Goal: Information Seeking & Learning: Learn about a topic

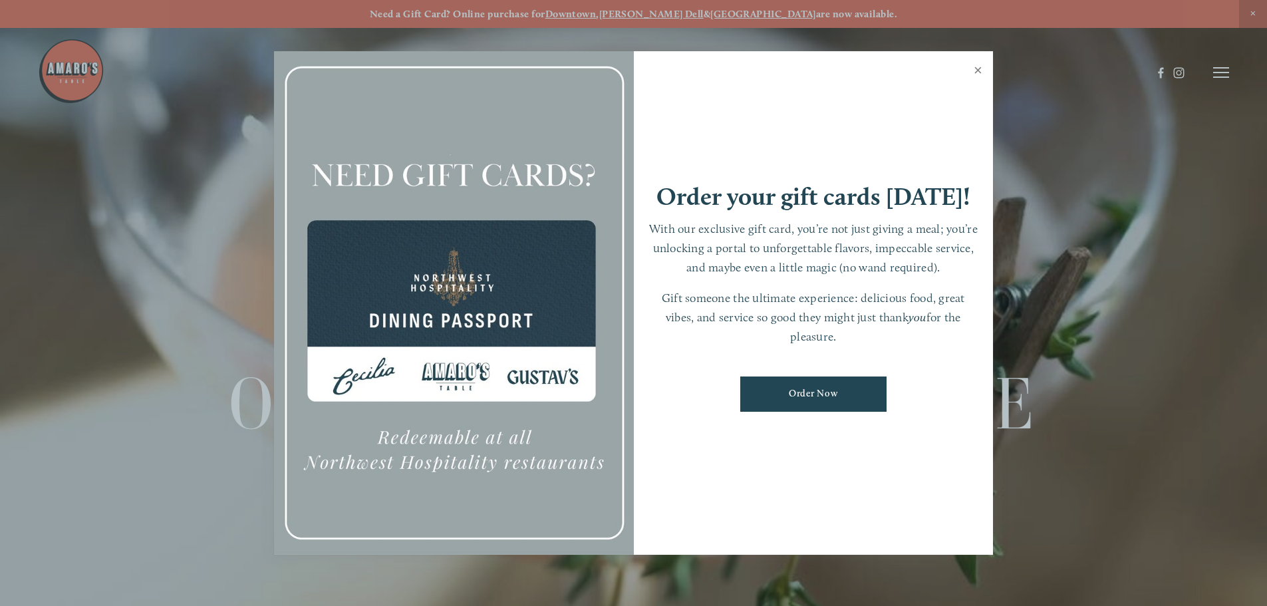
click at [978, 72] on link "Close" at bounding box center [978, 71] width 26 height 37
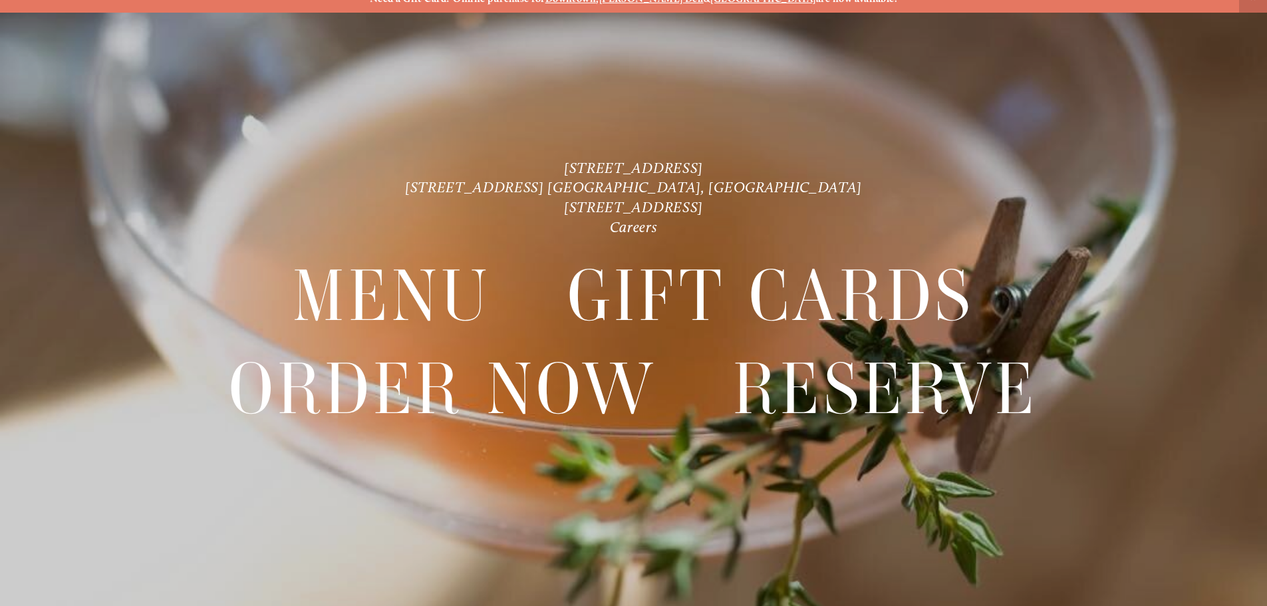
scroll to position [28, 0]
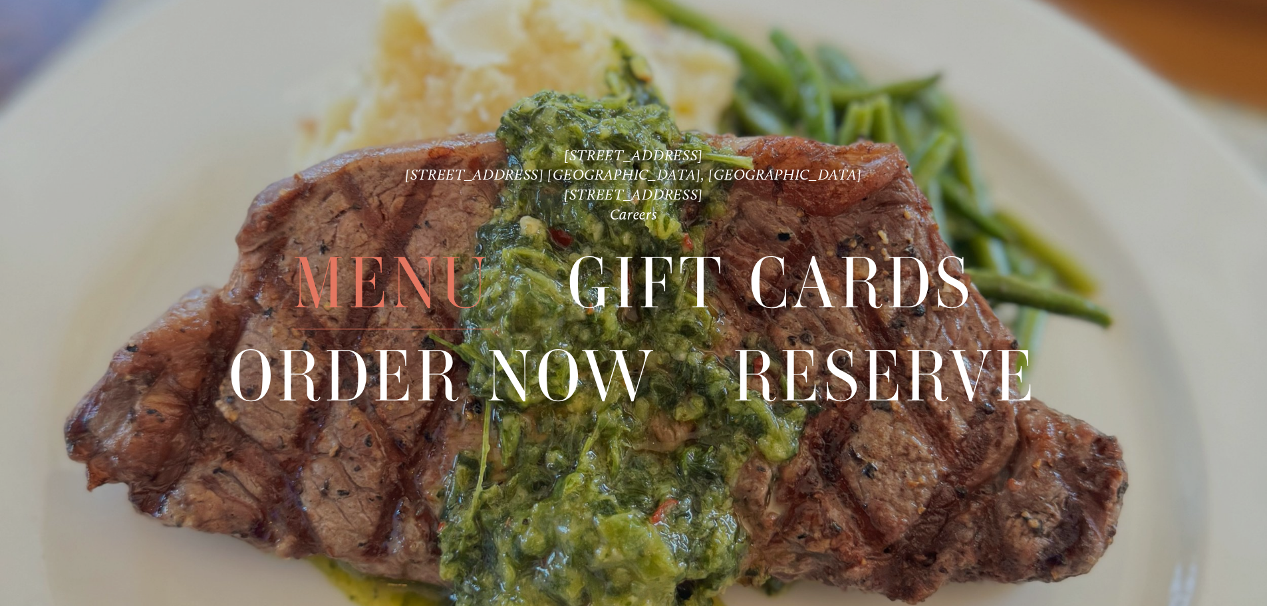
click at [422, 285] on span "Menu" at bounding box center [392, 284] width 198 height 92
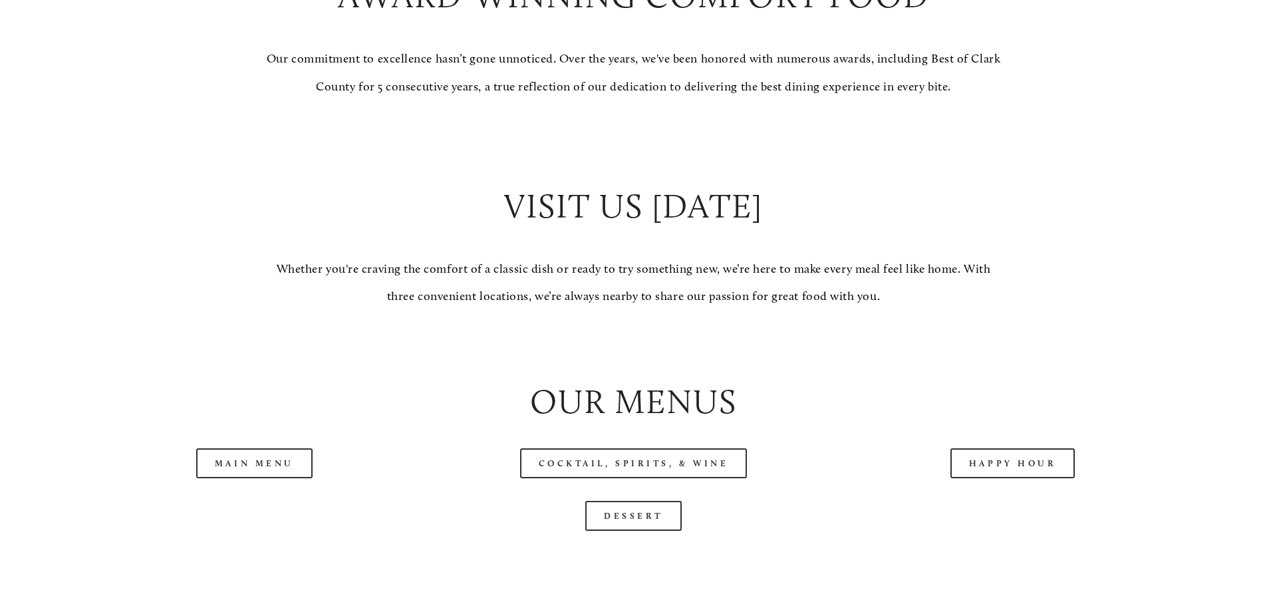
scroll to position [1529, 0]
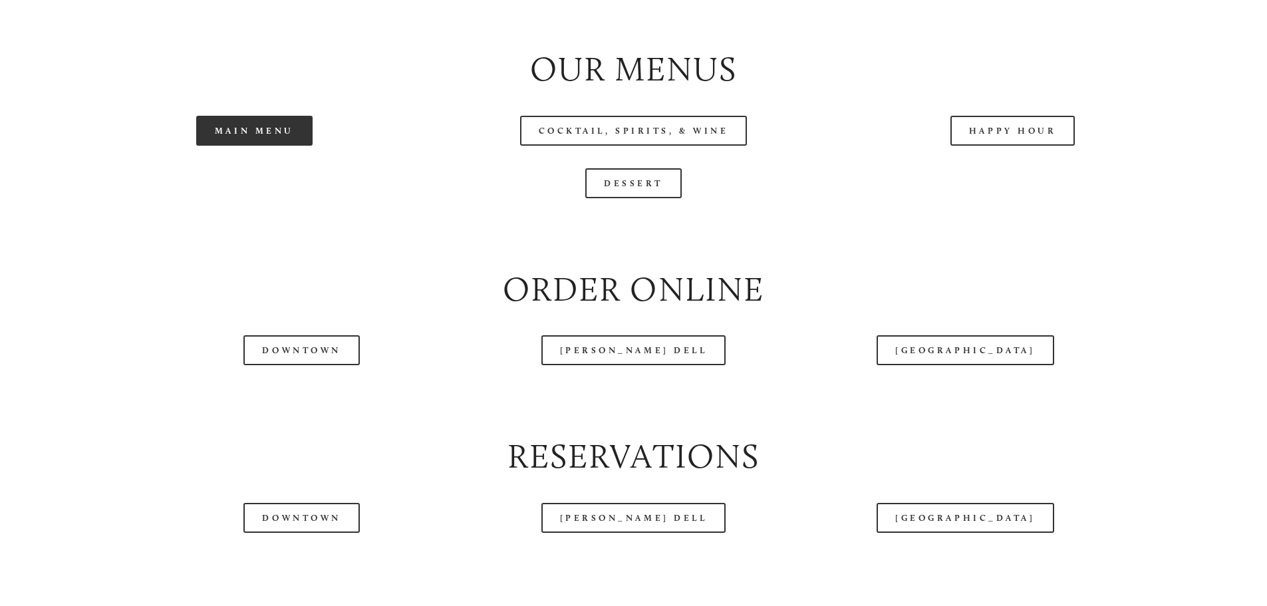
click at [256, 146] on link "Main Menu" at bounding box center [254, 131] width 116 height 30
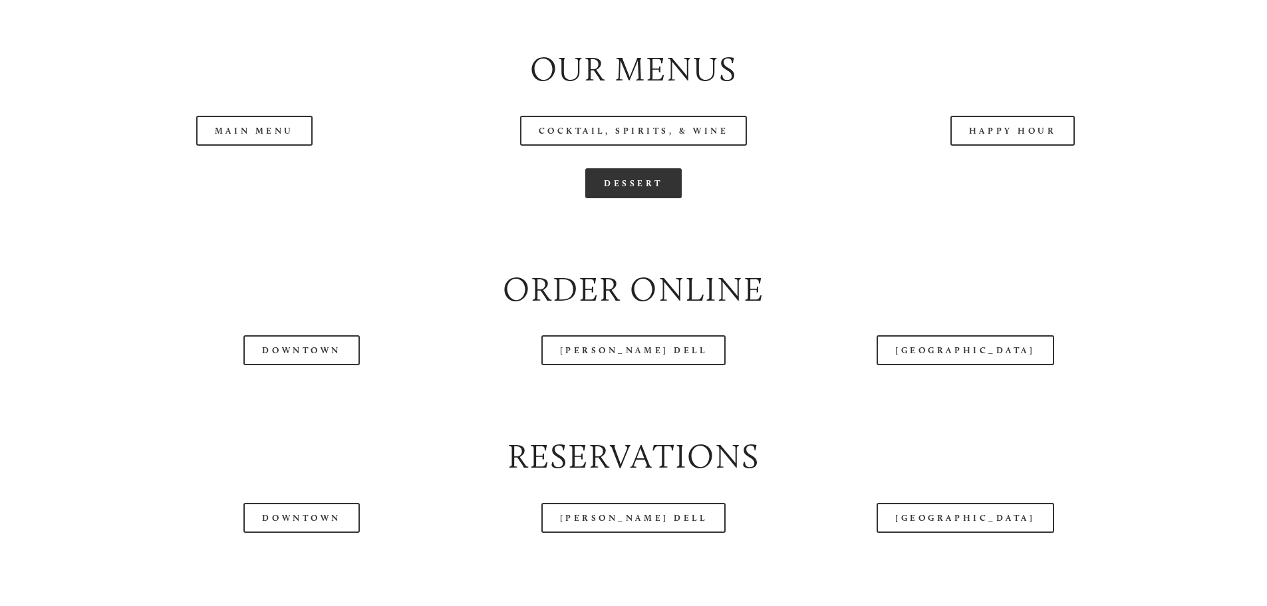
click at [634, 198] on link "Dessert" at bounding box center [633, 183] width 96 height 30
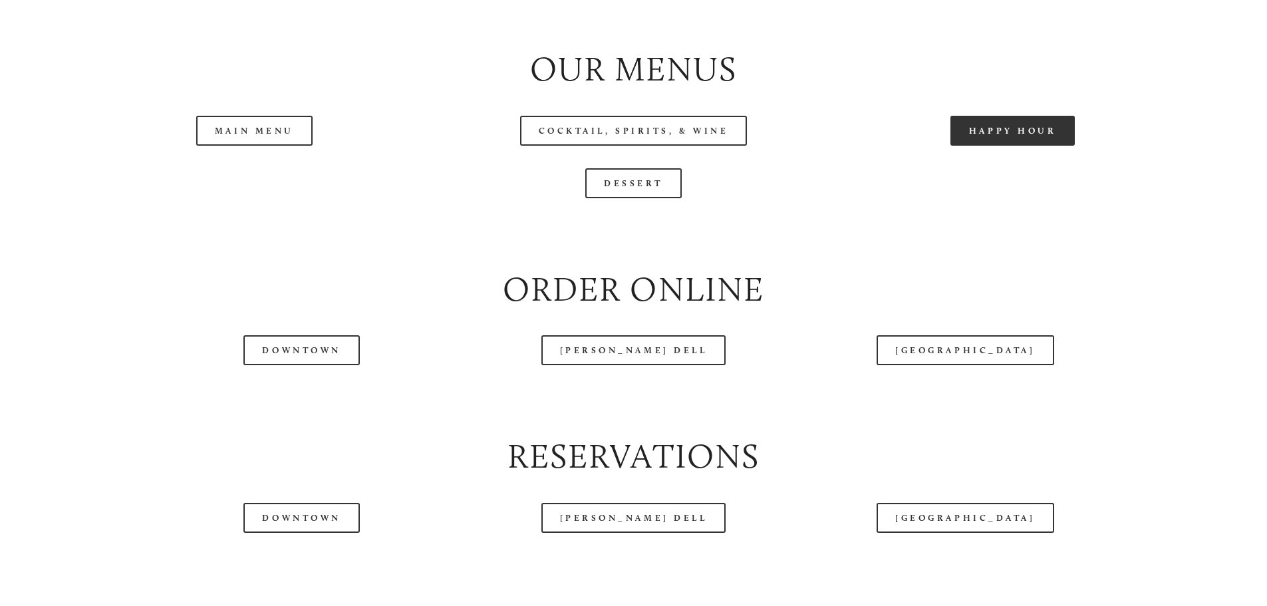
click at [1026, 146] on link "Happy Hour" at bounding box center [1012, 131] width 125 height 30
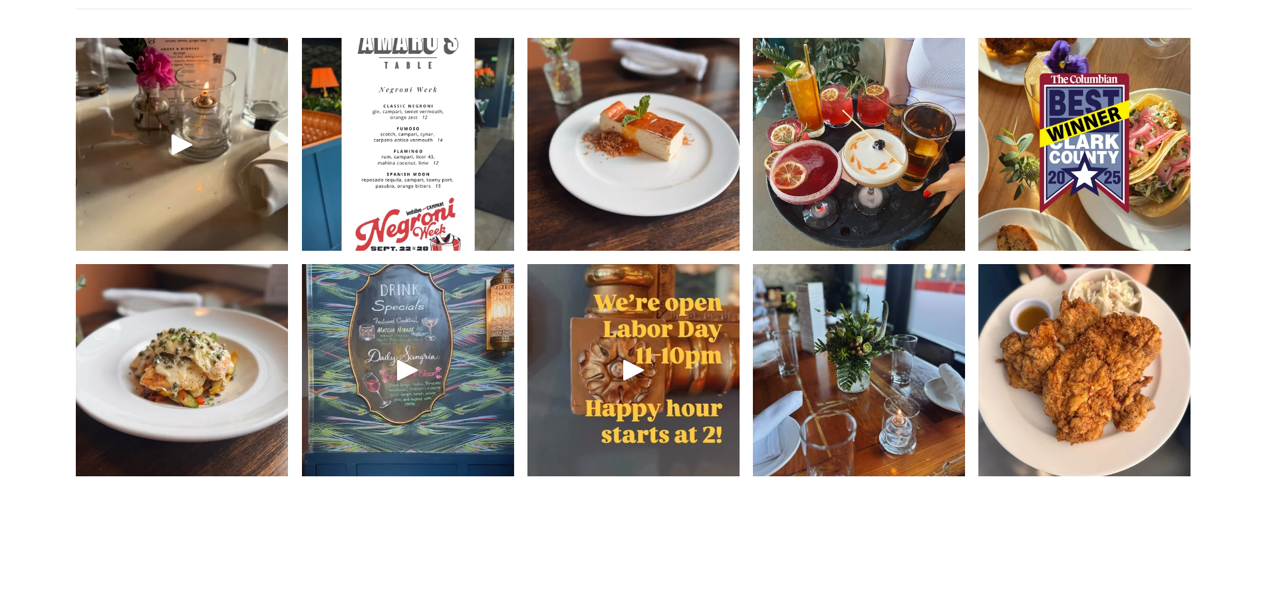
scroll to position [2128, 0]
click at [656, 237] on img at bounding box center [633, 143] width 212 height 283
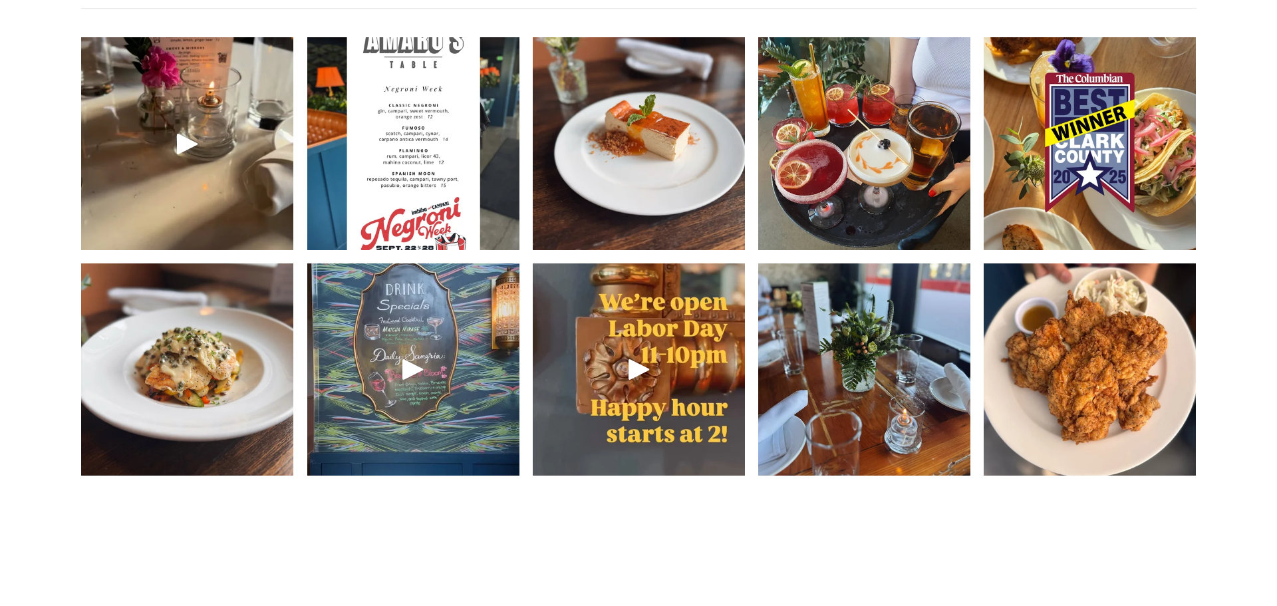
scroll to position [2093, 0]
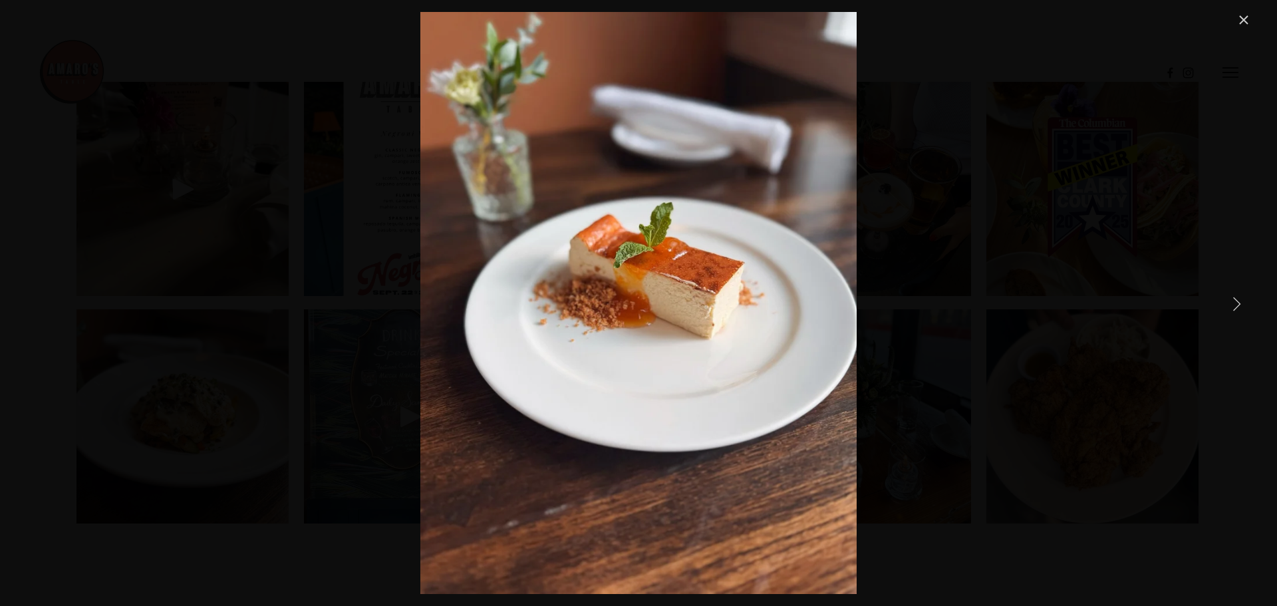
click at [1011, 354] on div "Get cozy with our new seasonal menu, available everywhere 🍂 we’re curious — whi…" at bounding box center [638, 303] width 1226 height 582
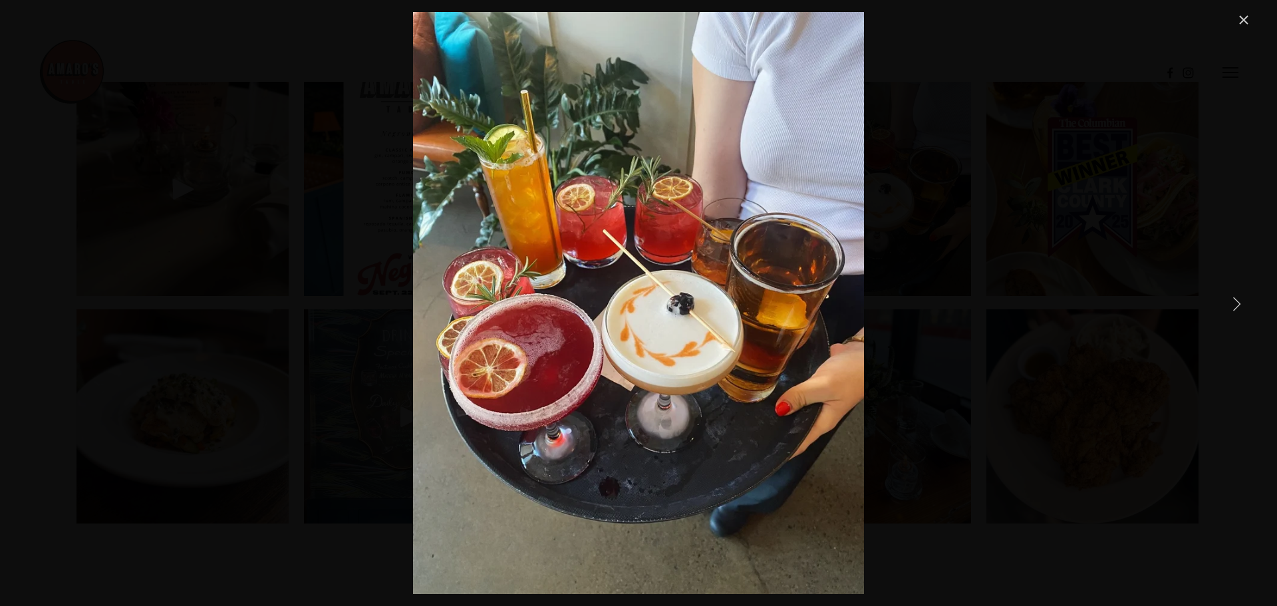
click at [1239, 303] on link "Next Item" at bounding box center [1236, 303] width 29 height 29
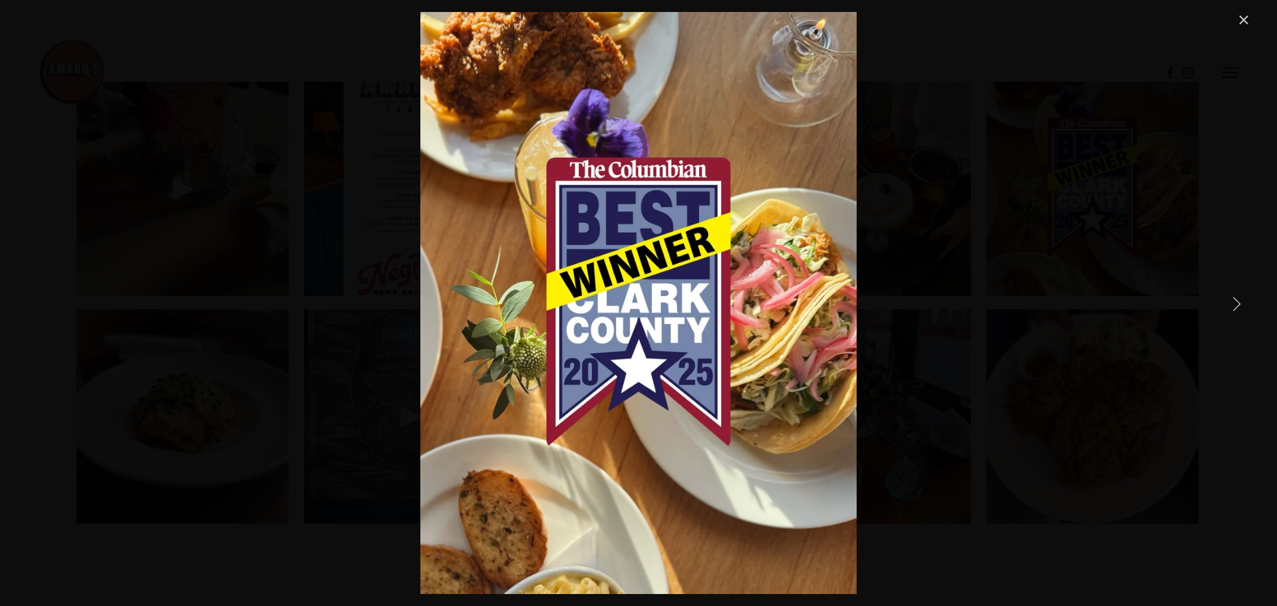
click at [1239, 303] on link "Next Item" at bounding box center [1236, 303] width 29 height 29
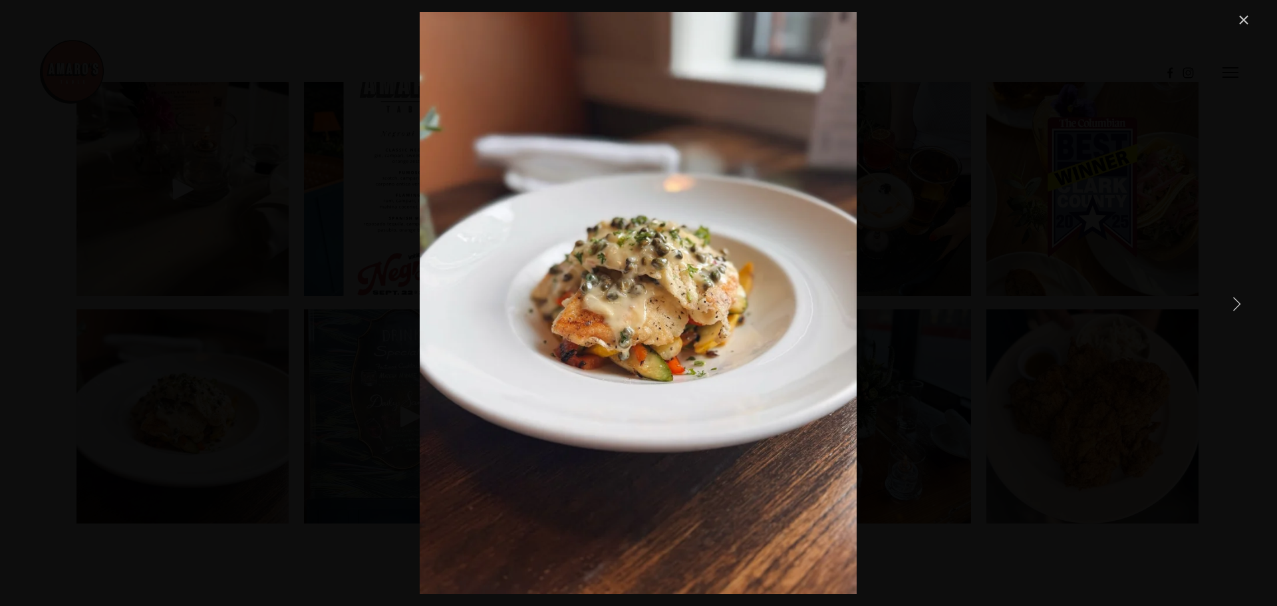
click at [1239, 303] on link "Next Item" at bounding box center [1236, 303] width 29 height 29
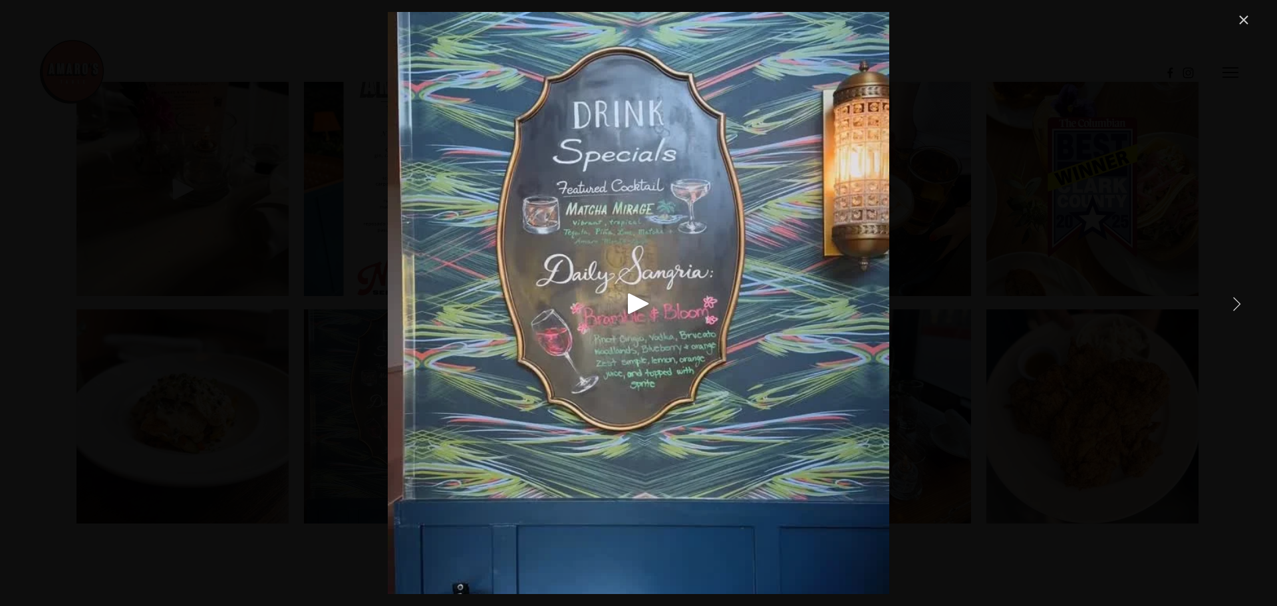
click at [1239, 303] on link "Next Item" at bounding box center [1236, 303] width 29 height 29
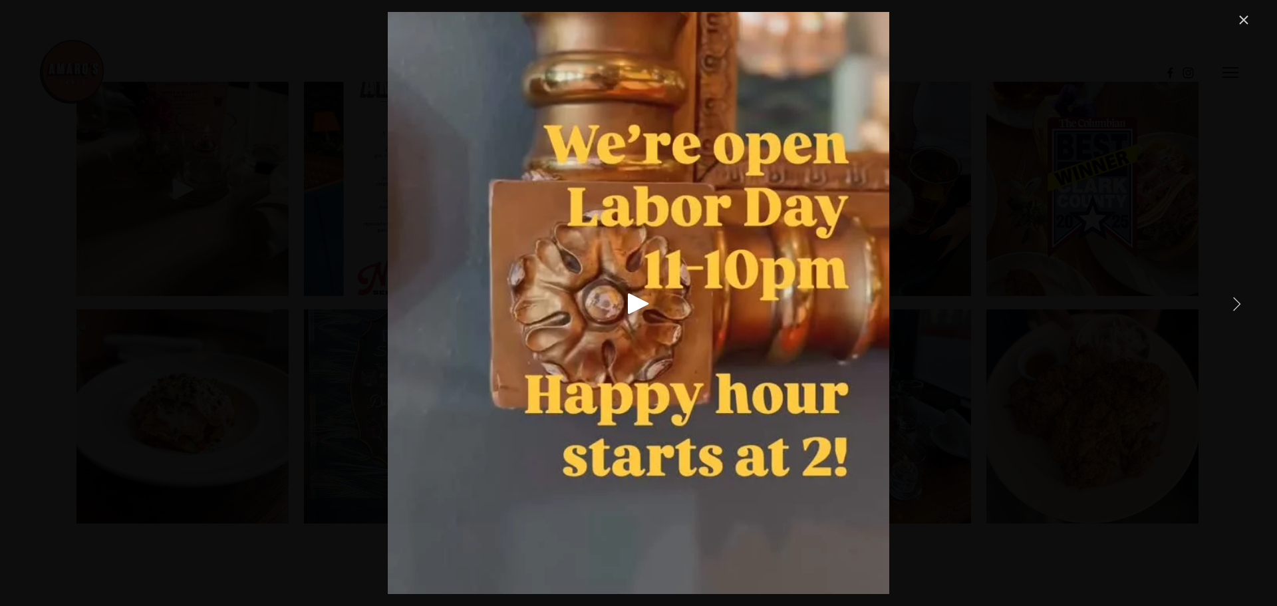
click at [1239, 303] on link "Next Item" at bounding box center [1236, 303] width 29 height 29
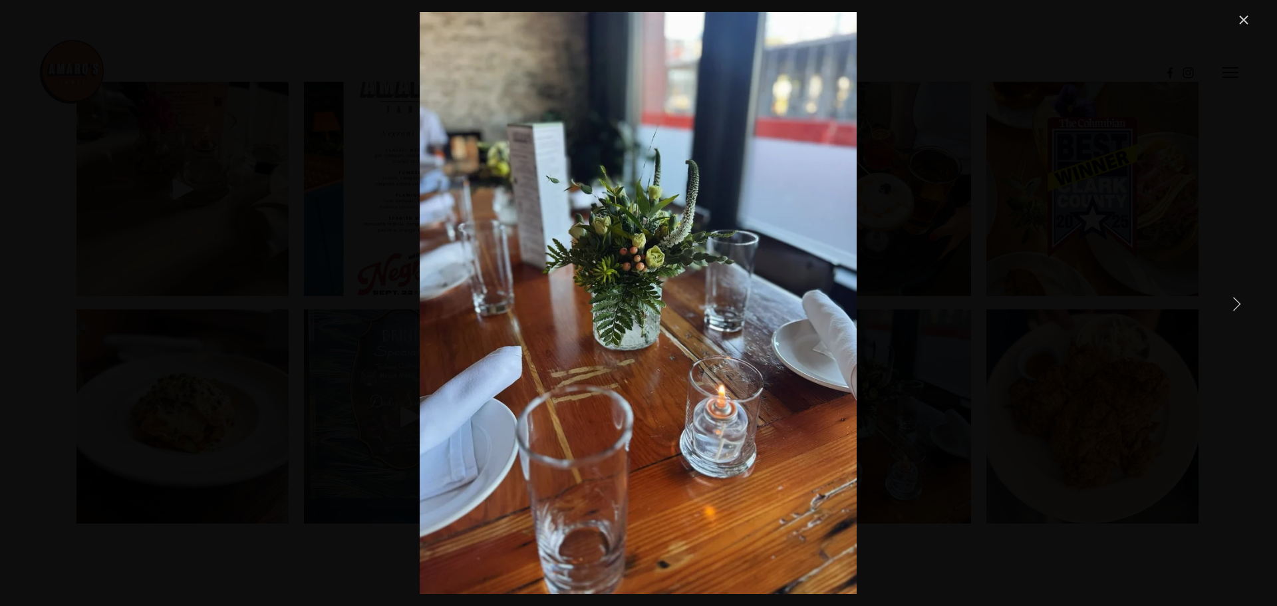
click at [1239, 303] on link "Next Item" at bounding box center [1236, 303] width 29 height 29
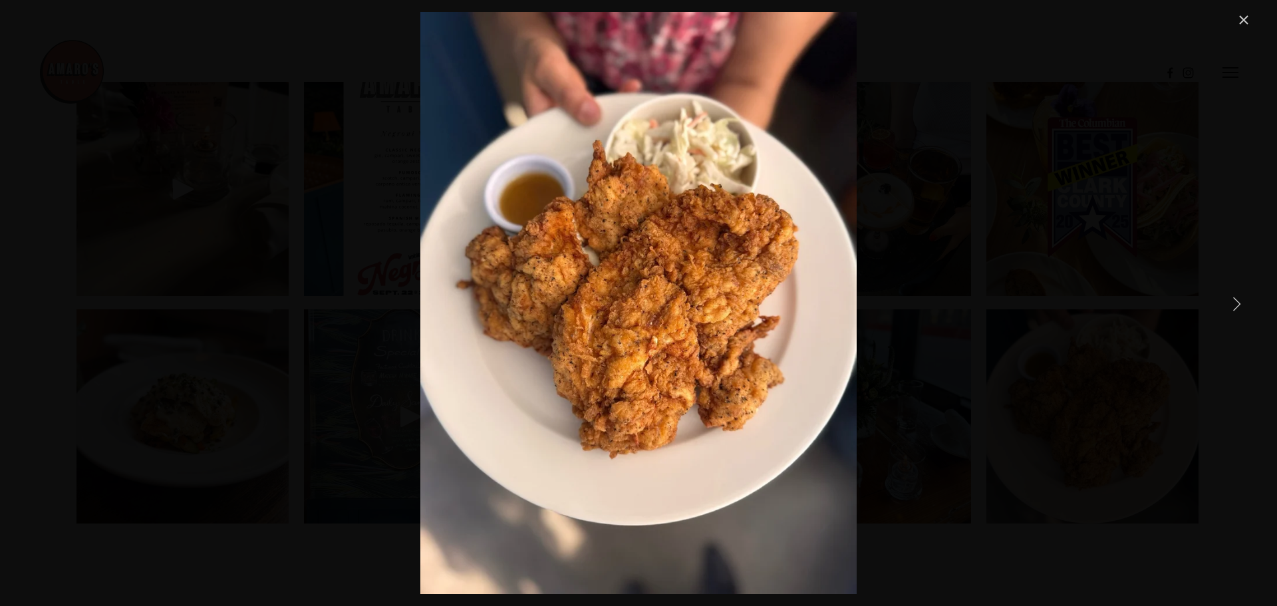
click at [1239, 303] on link "Next Item" at bounding box center [1236, 303] width 29 height 29
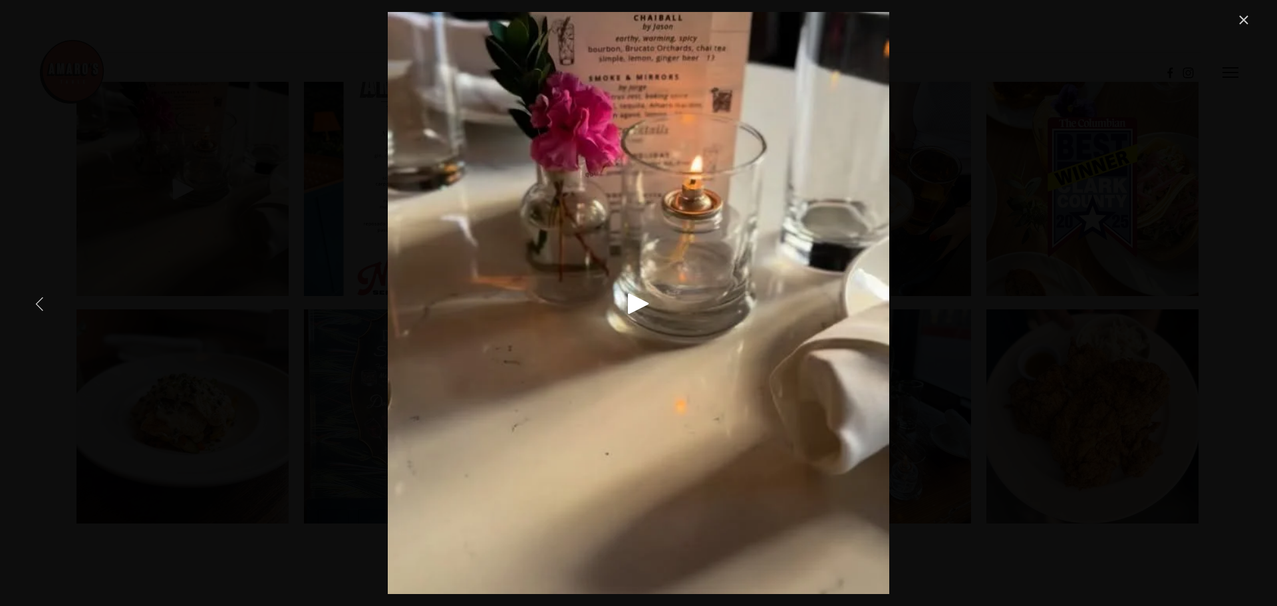
click at [41, 305] on link "Previous Item" at bounding box center [39, 303] width 29 height 29
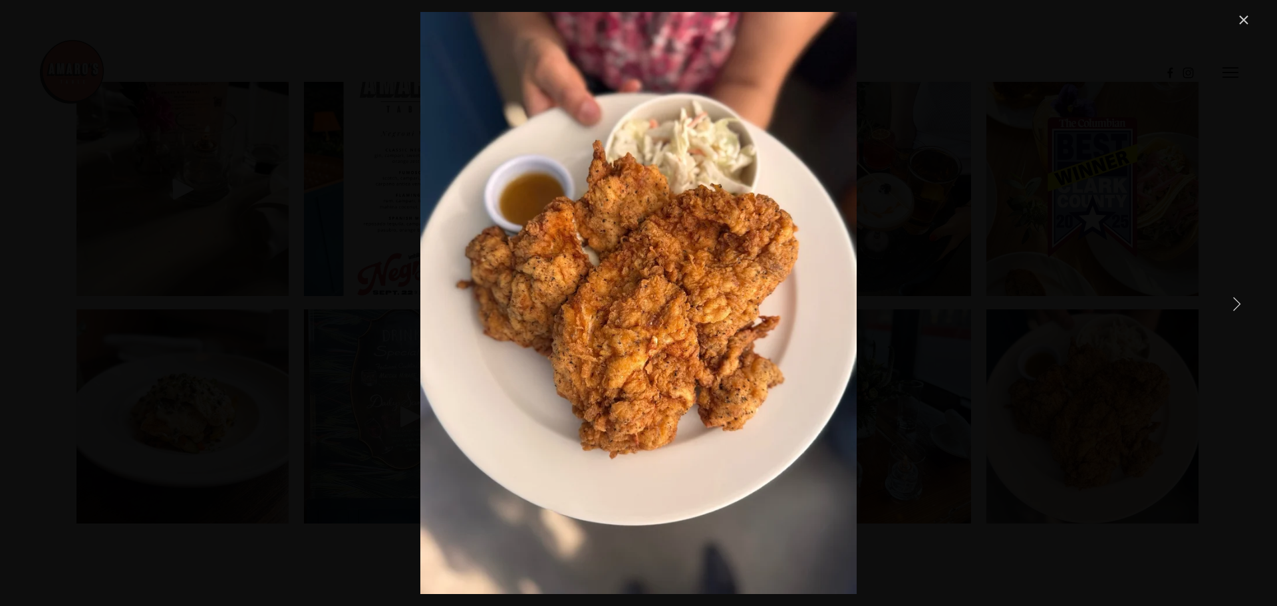
click at [1231, 316] on link "Next Item" at bounding box center [1236, 303] width 29 height 29
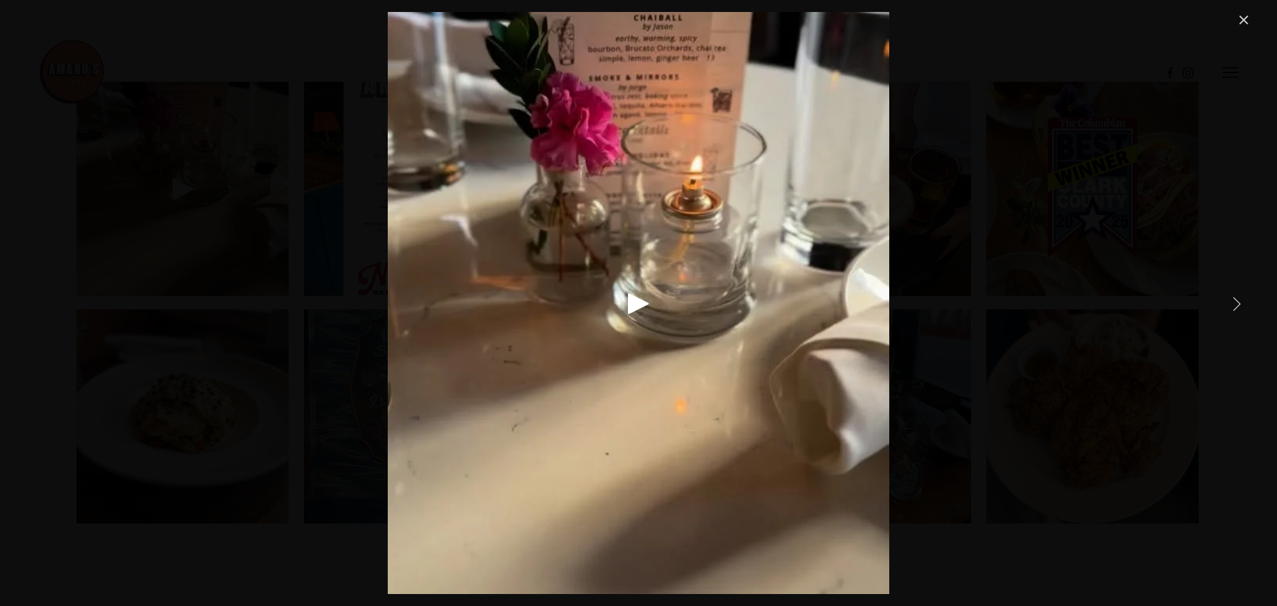
click at [1231, 316] on link "Next Item" at bounding box center [1236, 303] width 29 height 29
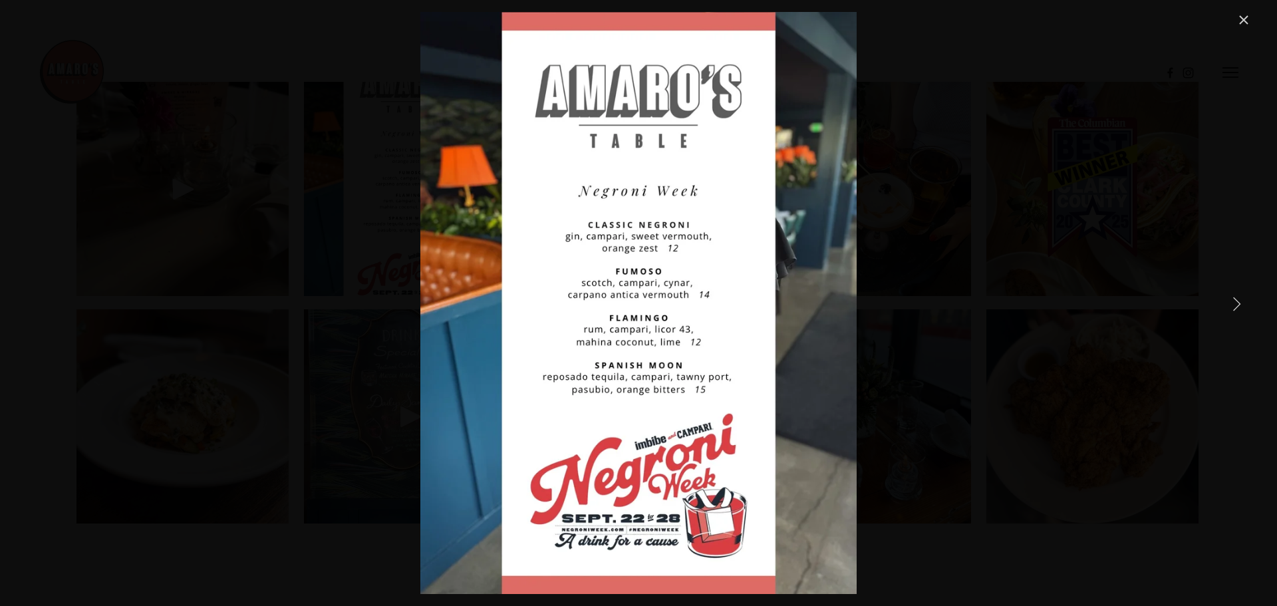
click at [1237, 301] on link "Next Item" at bounding box center [1236, 303] width 29 height 29
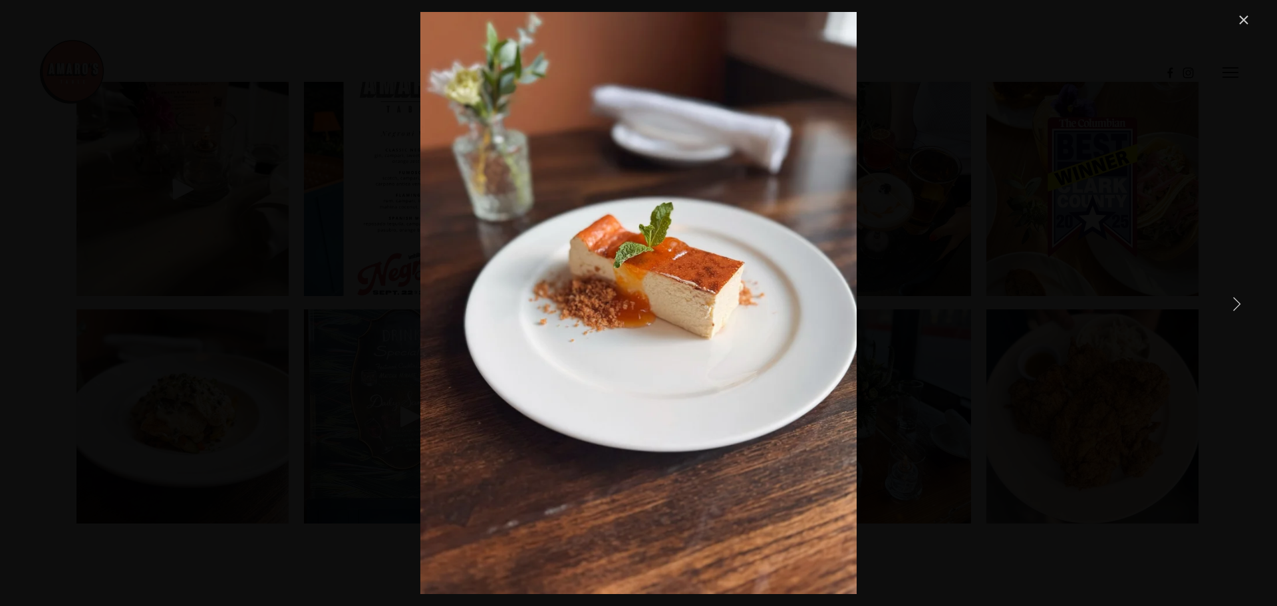
click at [1237, 301] on link "Next Item" at bounding box center [1236, 303] width 29 height 29
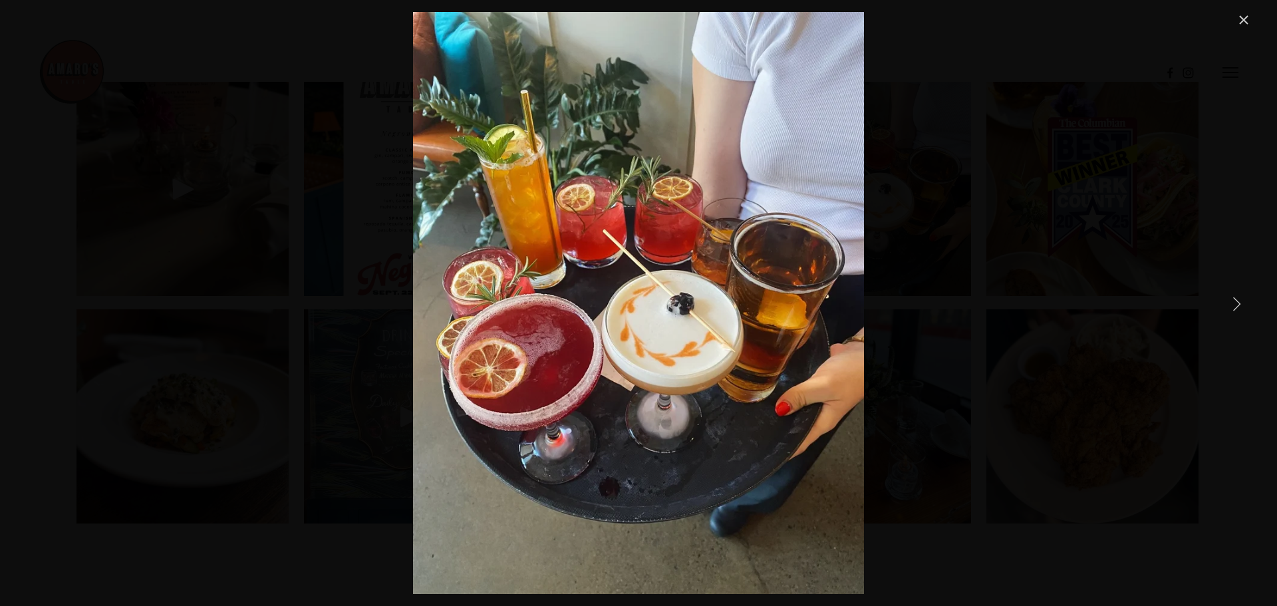
click at [1243, 31] on div "Something for everyone 🙌" at bounding box center [638, 303] width 1226 height 582
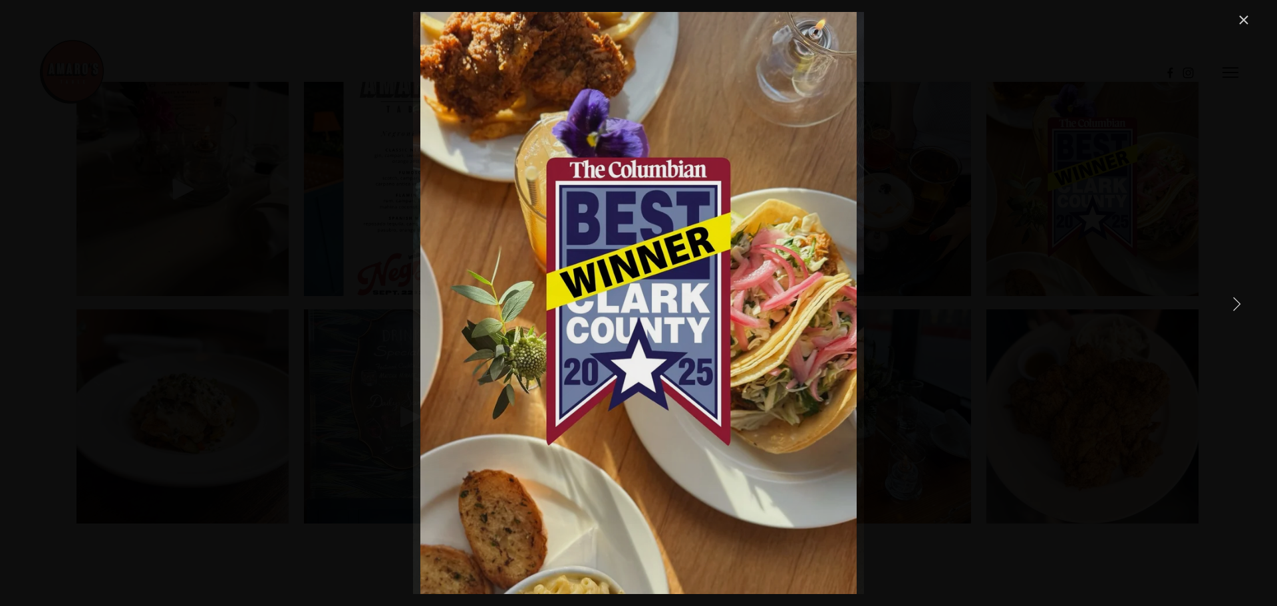
click at [1237, 18] on link "Close" at bounding box center [1243, 20] width 16 height 16
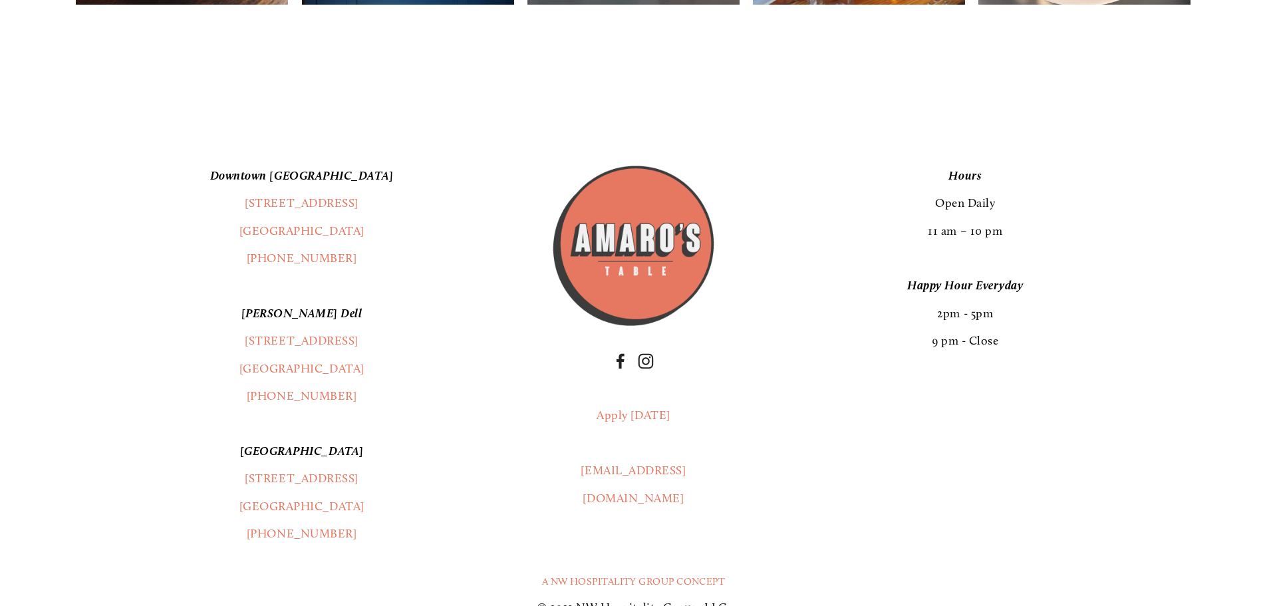
scroll to position [2660, 0]
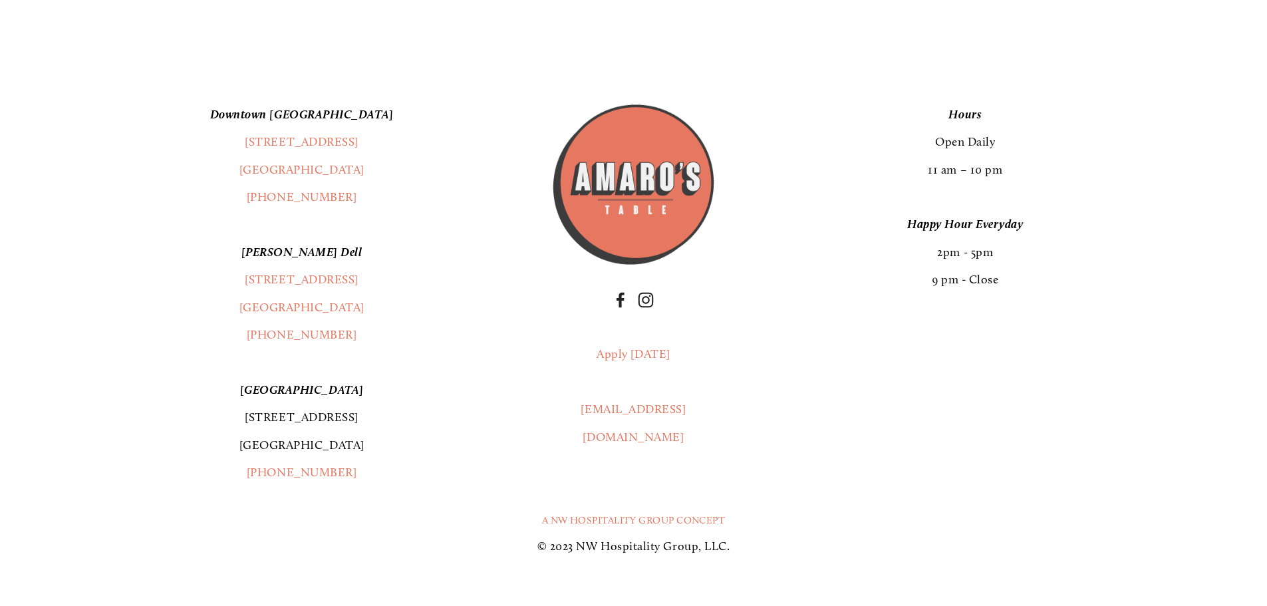
click at [305, 452] on link "[STREET_ADDRESS]" at bounding box center [301, 431] width 125 height 42
drag, startPoint x: 400, startPoint y: 151, endPoint x: 245, endPoint y: 172, distance: 155.7
click at [245, 172] on p "[GEOGRAPHIC_DATA] [STREET_ADDRESS] (360) 718-2942" at bounding box center [302, 156] width 452 height 110
drag, startPoint x: 402, startPoint y: 211, endPoint x: 244, endPoint y: 200, distance: 158.0
click at [238, 202] on p "[GEOGRAPHIC_DATA] [STREET_ADDRESS] (360) 718-2942" at bounding box center [302, 156] width 452 height 110
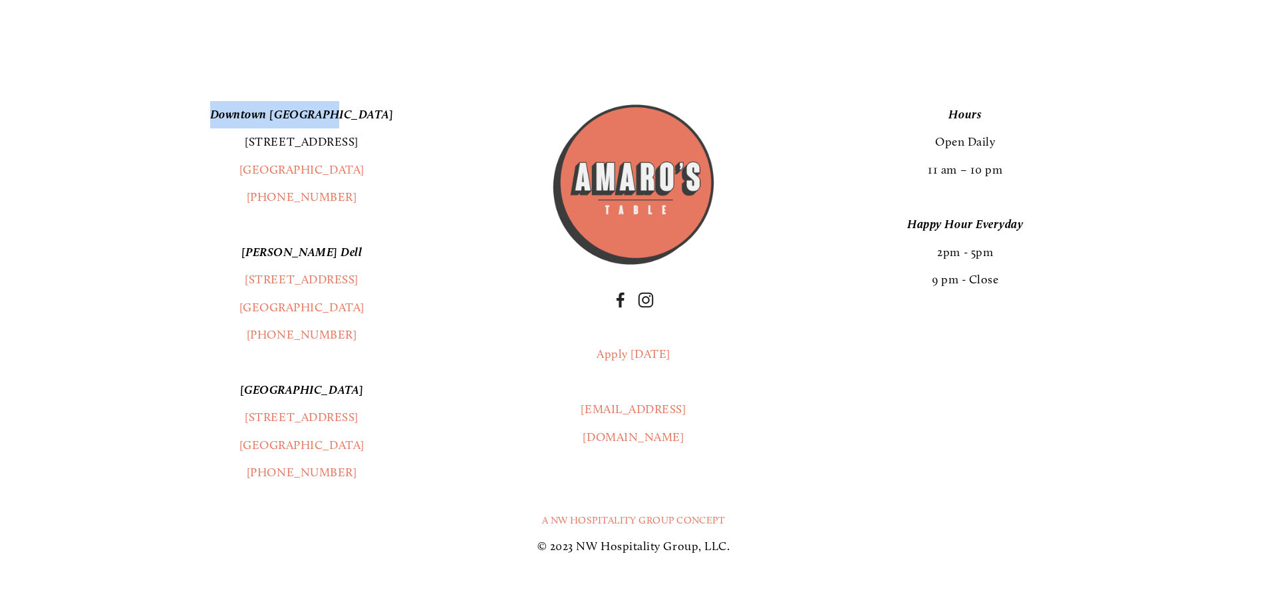
click at [263, 149] on link "[STREET_ADDRESS]" at bounding box center [302, 141] width 114 height 15
